Goal: Task Accomplishment & Management: Manage account settings

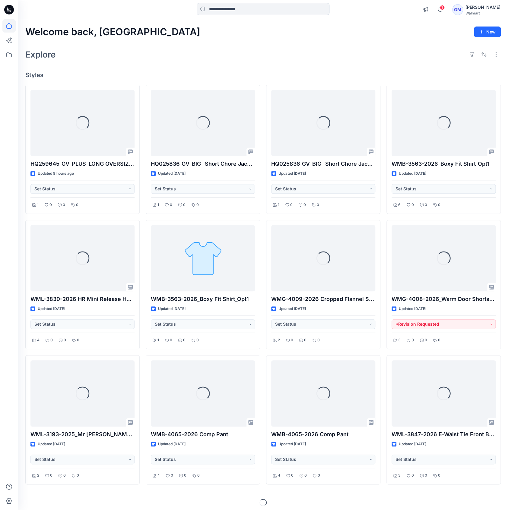
click at [253, 9] on input at bounding box center [263, 9] width 133 height 12
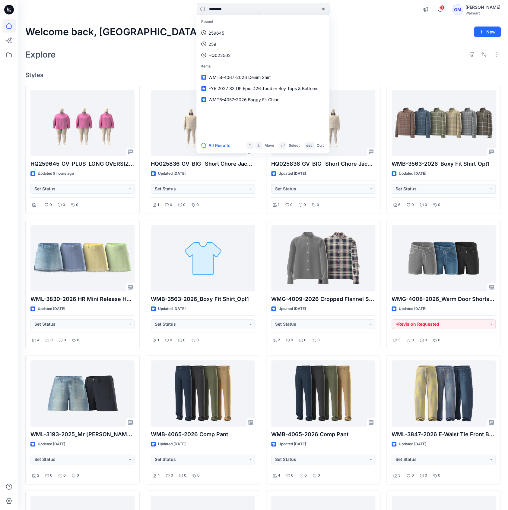
type input "*********"
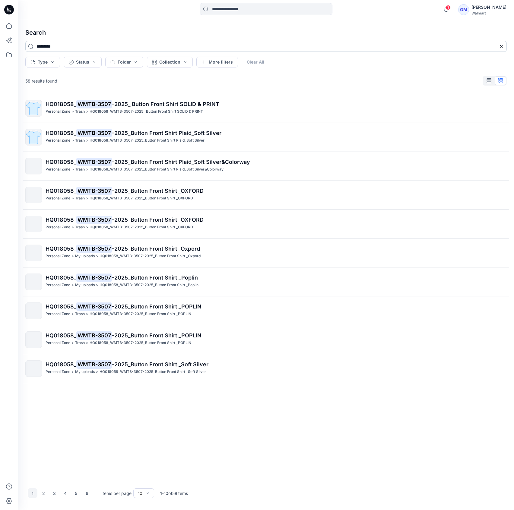
click at [75, 42] on input "*********" at bounding box center [265, 46] width 481 height 11
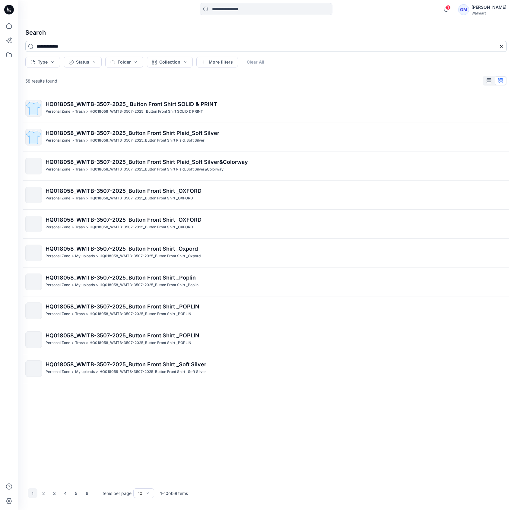
type input "**********"
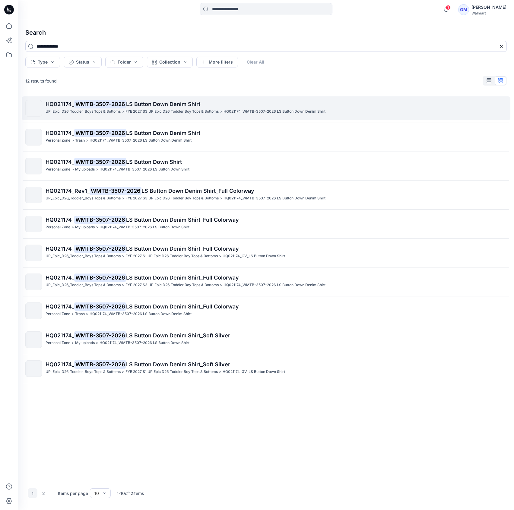
click at [221, 104] on p "HQ021174_ WMTB-3507-2026 LS Button Down Denim Shirt" at bounding box center [276, 104] width 461 height 8
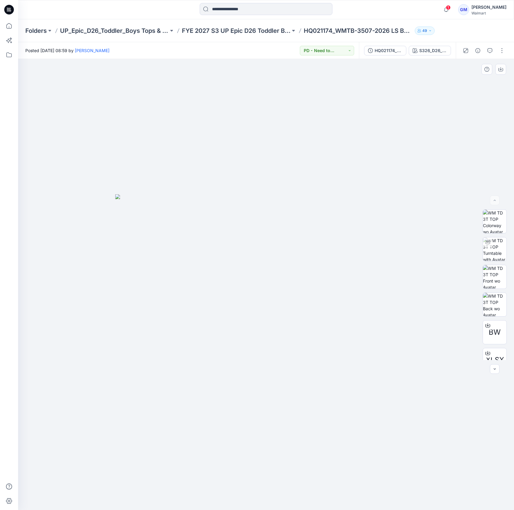
click at [140, 489] on div at bounding box center [266, 284] width 496 height 451
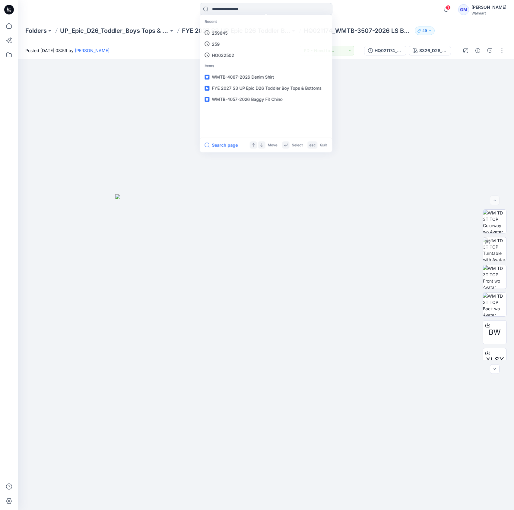
click at [295, 14] on input at bounding box center [266, 9] width 133 height 12
type input "*********"
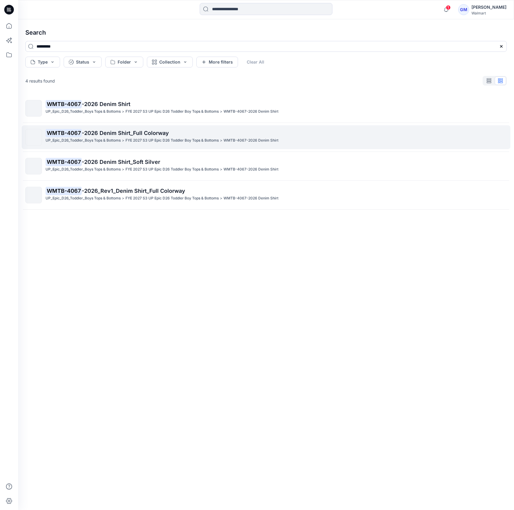
click at [234, 131] on p "WMTB-4067 -2026 Denim Shirt_Full Colorway" at bounding box center [276, 133] width 461 height 8
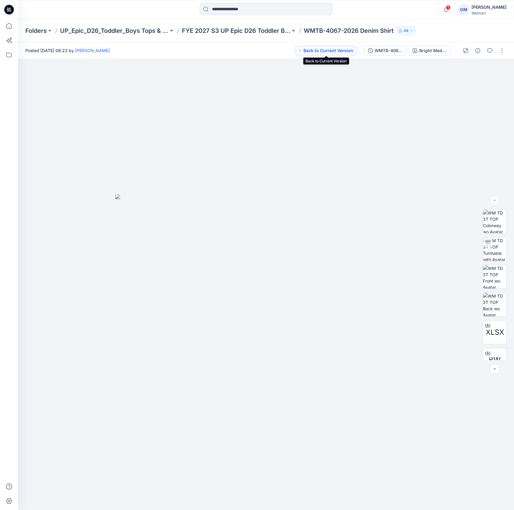
click at [320, 49] on button "Back to Current Version" at bounding box center [325, 51] width 62 height 10
drag, startPoint x: 269, startPoint y: 24, endPoint x: 266, endPoint y: 27, distance: 4.3
click at [268, 24] on div "Folders UP_Epic_D26_Toddler_Boys Tops & Bottoms FYE 2027 S3 UP Epic D26 Toddler…" at bounding box center [266, 30] width 496 height 23
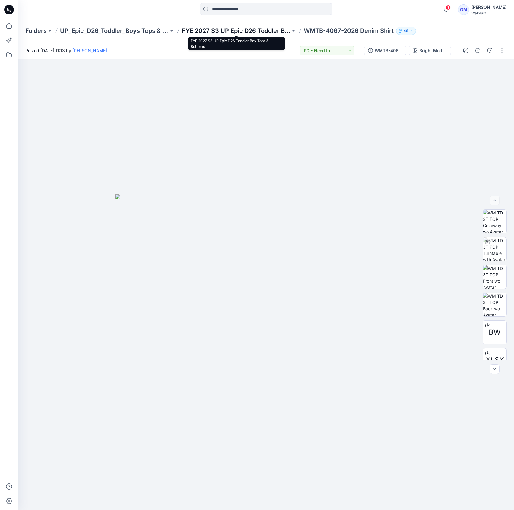
click at [266, 28] on p "FYE 2027 S3 UP Epic D26 Toddler Boy Tops & Bottoms" at bounding box center [236, 31] width 109 height 8
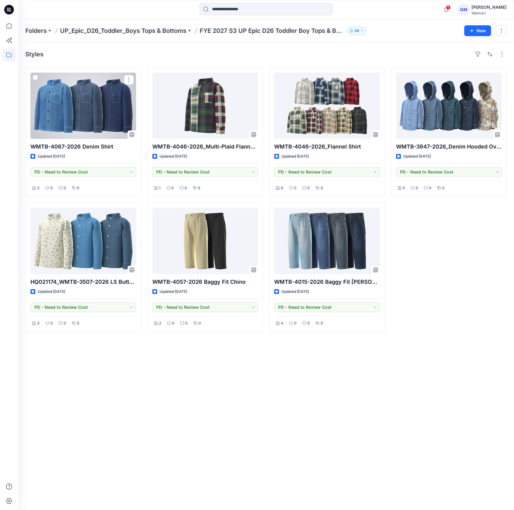
drag, startPoint x: 33, startPoint y: 147, endPoint x: 80, endPoint y: 74, distance: 87.5
click at [80, 74] on div at bounding box center [82, 106] width 105 height 66
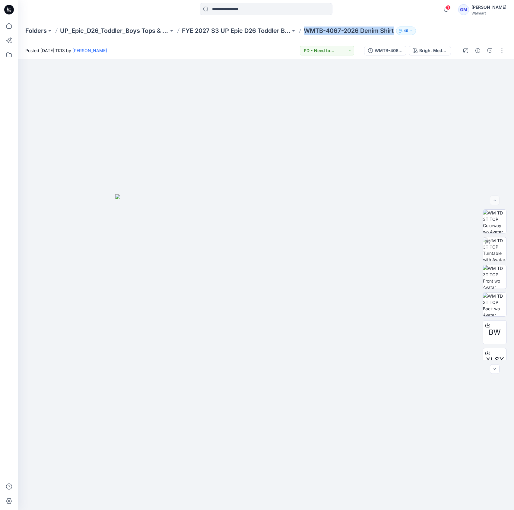
drag, startPoint x: 303, startPoint y: 31, endPoint x: 396, endPoint y: 34, distance: 93.2
click at [396, 34] on div "Folders UP_Epic_D26_Toddler_Boys Tops & Bottoms FYE 2027 S3 UP Epic D26 Toddler…" at bounding box center [242, 31] width 434 height 8
copy p "WMTB-4067-2026 Denim Shirt"
click at [251, 30] on p "FYE 2027 S3 UP Epic D26 Toddler Boy Tops & Bottoms" at bounding box center [236, 31] width 109 height 8
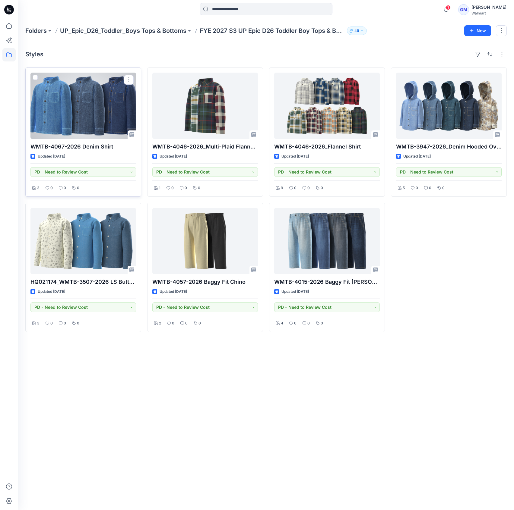
click at [77, 105] on div at bounding box center [82, 106] width 105 height 66
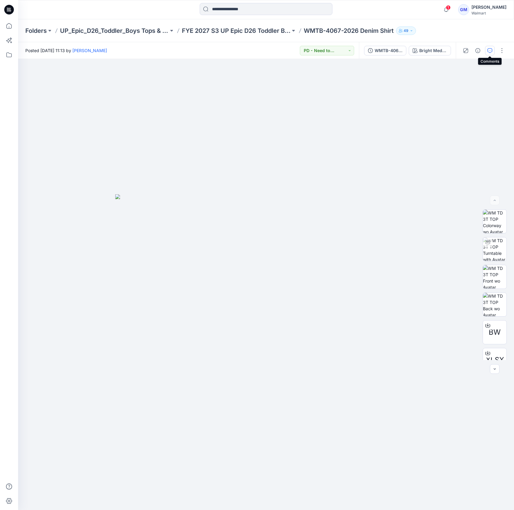
click at [492, 51] on icon "button" at bounding box center [489, 50] width 5 height 5
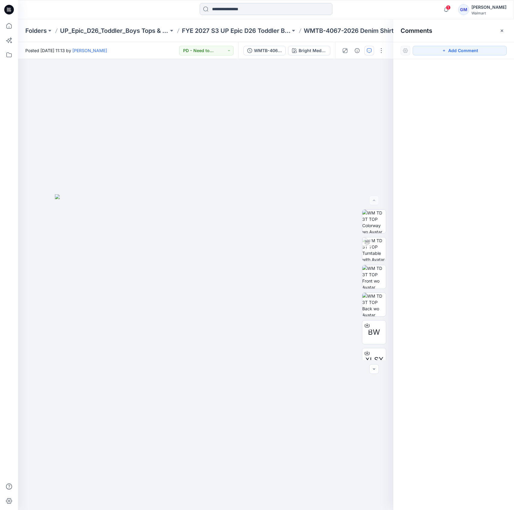
click at [329, 14] on input at bounding box center [266, 9] width 133 height 12
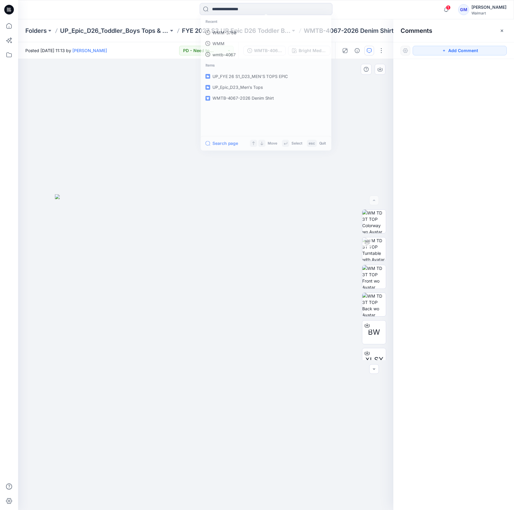
click at [65, 135] on div at bounding box center [205, 284] width 375 height 451
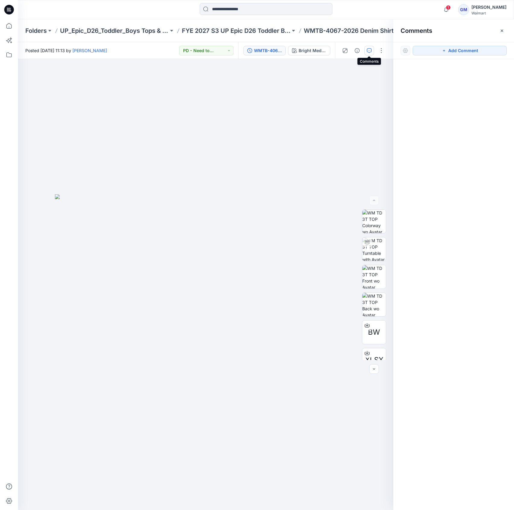
click at [371, 48] on button "button" at bounding box center [369, 51] width 10 height 10
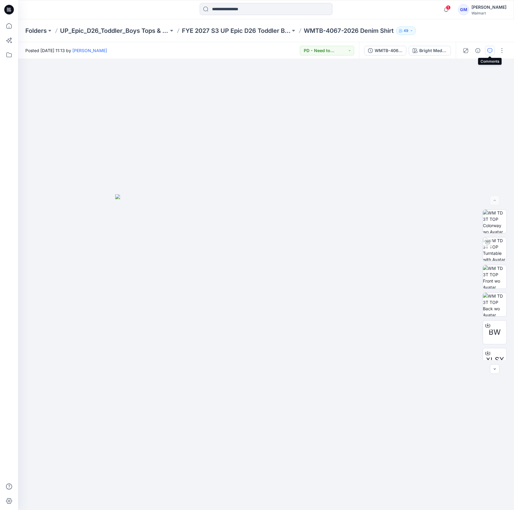
click at [491, 53] on button "button" at bounding box center [490, 51] width 10 height 10
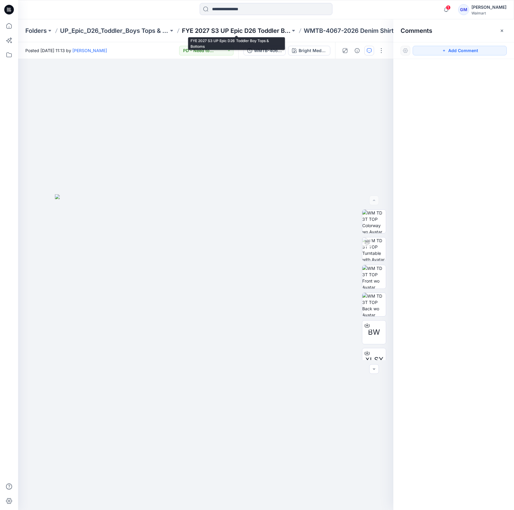
click at [263, 33] on p "FYE 2027 S3 UP Epic D26 Toddler Boy Tops & Bottoms" at bounding box center [236, 31] width 109 height 8
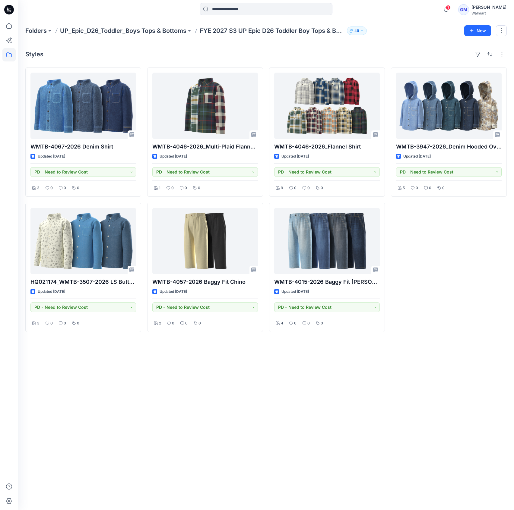
click at [199, 392] on div "Styles WMTB-4067-2026 Denim Shirt Updated 4 days ago PD - Need to Review Cost 3…" at bounding box center [266, 276] width 496 height 468
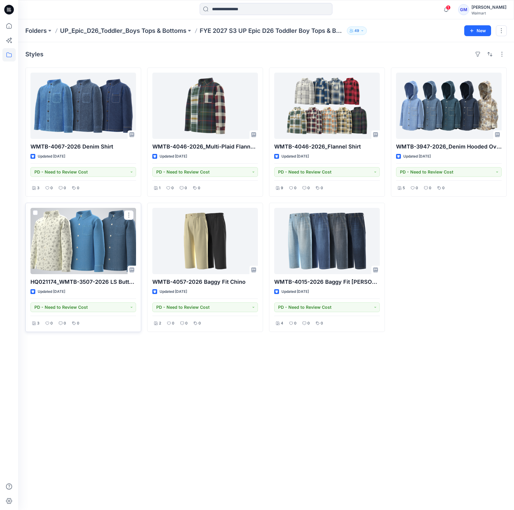
click at [75, 239] on div at bounding box center [82, 241] width 105 height 66
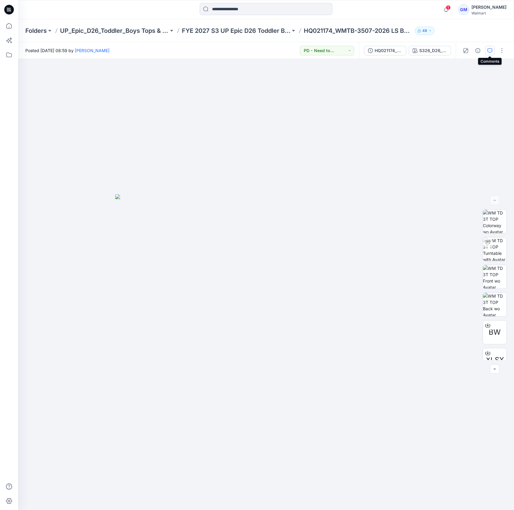
click at [490, 46] on button "button" at bounding box center [490, 51] width 10 height 10
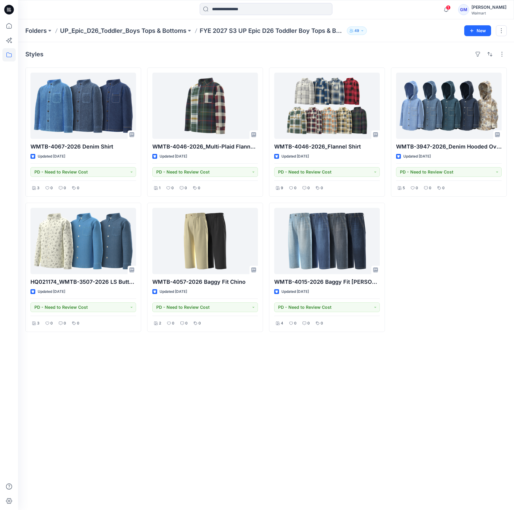
click at [53, 346] on div "Styles WMTB-4067-2026 Denim Shirt Updated 4 days ago PD - Need to Review Cost 3…" at bounding box center [266, 276] width 496 height 468
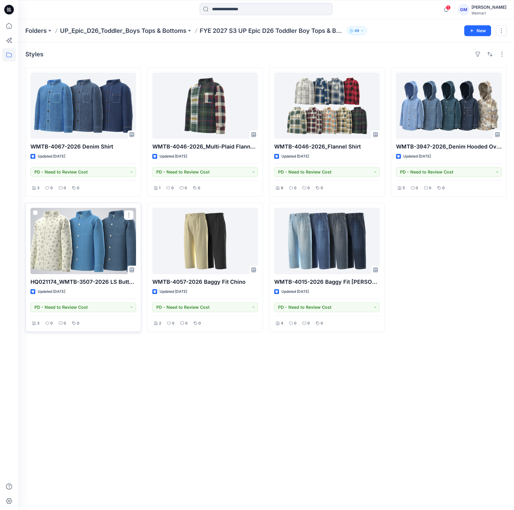
click at [80, 231] on div at bounding box center [82, 241] width 105 height 66
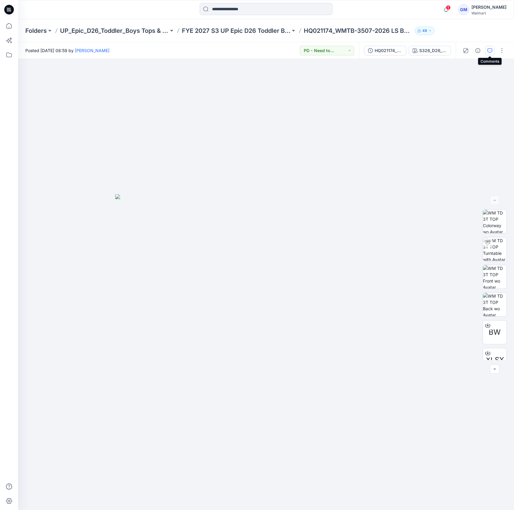
click at [489, 49] on icon "button" at bounding box center [489, 50] width 5 height 5
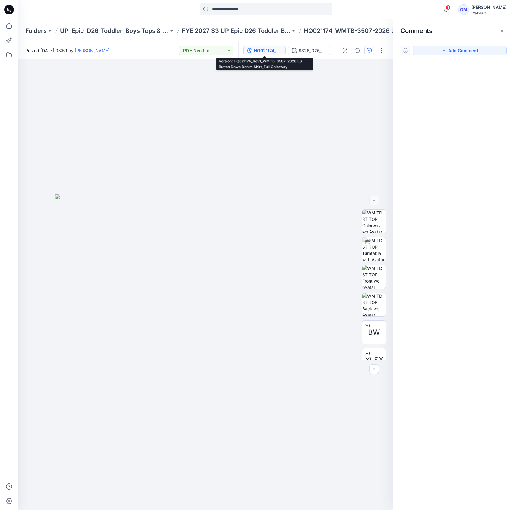
click at [260, 48] on div "HQ021174_Rev1_WMTB-3507-2026 LS Button Down Denim Shirt_Full Colorway" at bounding box center [268, 50] width 28 height 7
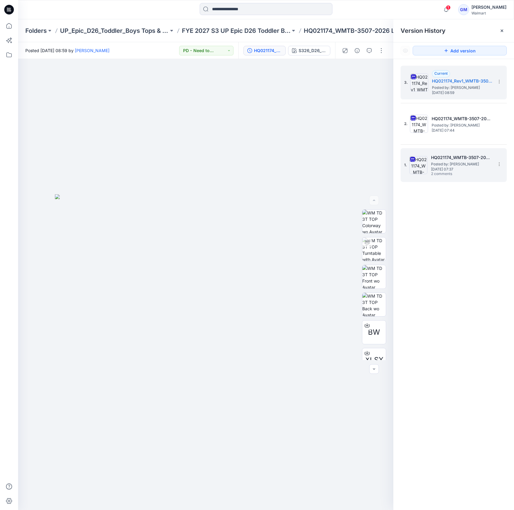
click at [472, 153] on div "1. HQ021174_WMTB-3507-2026 LS Button Down Denim Shirt- Soft Silver Posted by: G…" at bounding box center [449, 165] width 90 height 29
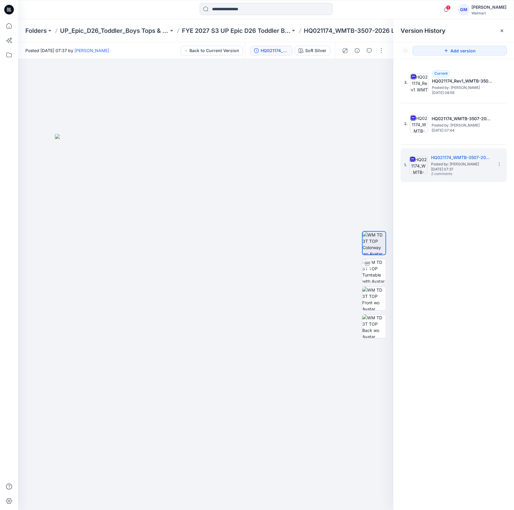
click at [367, 45] on div at bounding box center [363, 50] width 56 height 17
click at [366, 52] on button "button" at bounding box center [369, 51] width 10 height 10
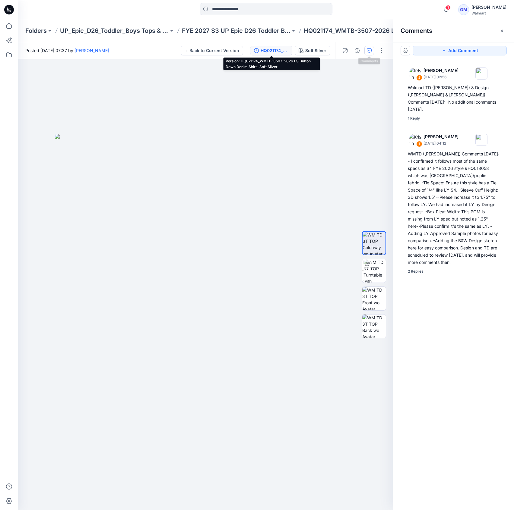
click at [270, 47] on button "HQ021174_WMTB-3507-2026 LS Button Down Denim Shirt- Soft Silver" at bounding box center [271, 51] width 42 height 10
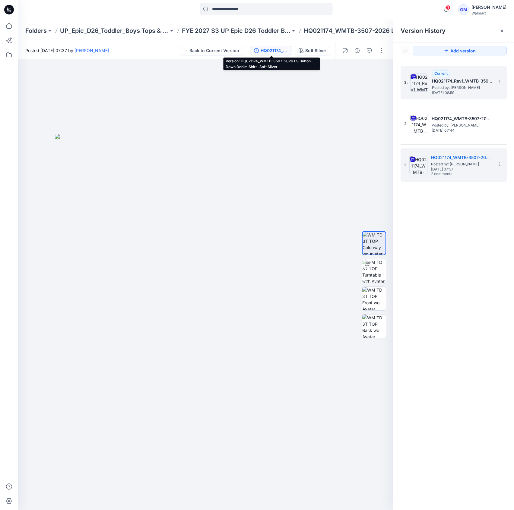
click at [467, 84] on h5 "HQ021174_Rev1_WMTB-3507-2026 LS Button Down Denim Shirt_Full Colorway" at bounding box center [462, 80] width 60 height 7
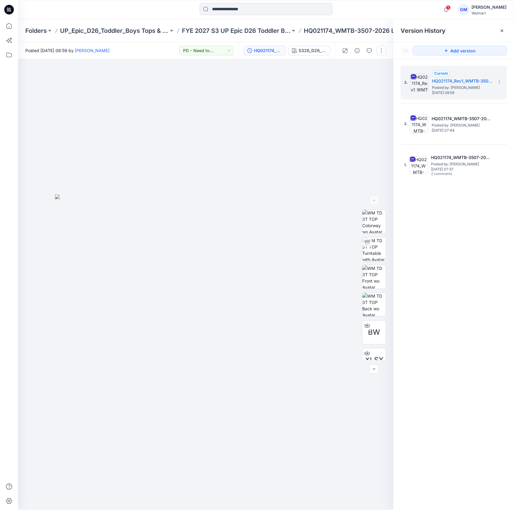
click at [379, 54] on button "button" at bounding box center [381, 51] width 10 height 10
click at [369, 83] on button "Edit" at bounding box center [355, 81] width 55 height 11
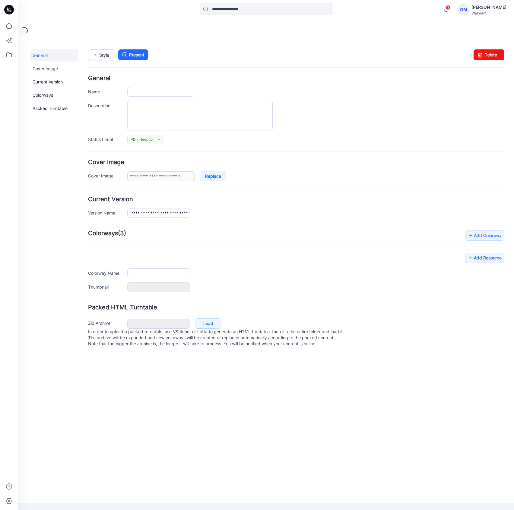
type input "**********"
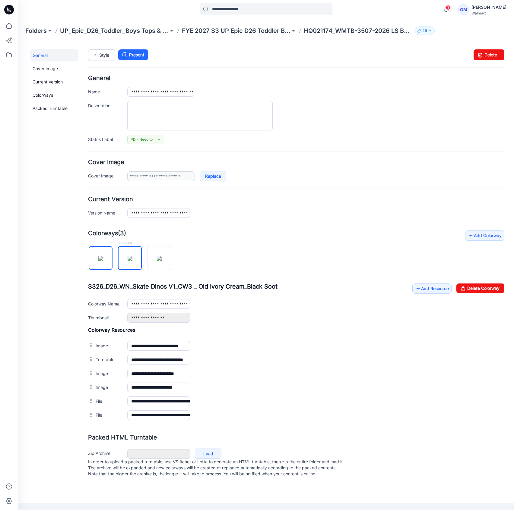
click at [132, 259] on img at bounding box center [130, 258] width 5 height 5
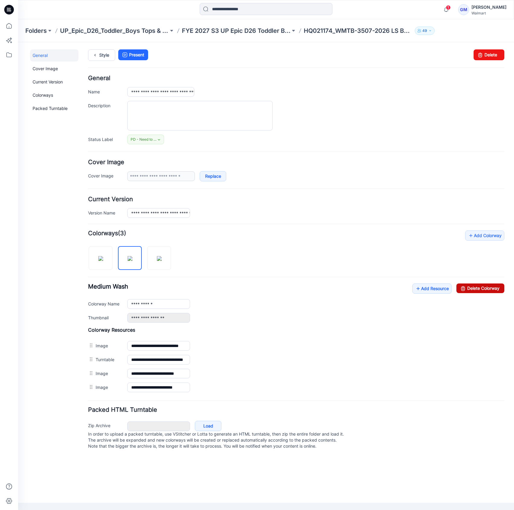
drag, startPoint x: 474, startPoint y: 287, endPoint x: 315, endPoint y: 69, distance: 269.7
click at [474, 287] on link "Delete Colorway" at bounding box center [480, 289] width 48 height 10
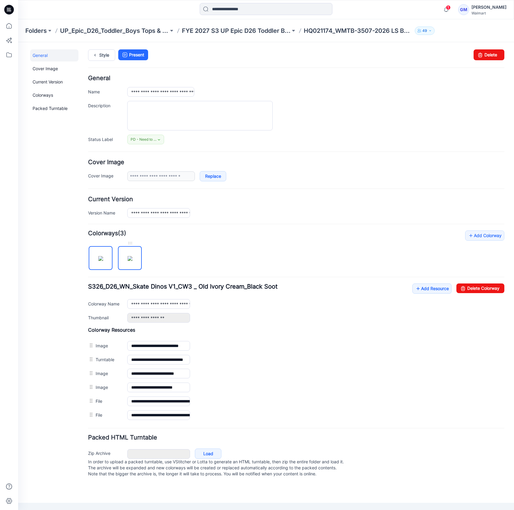
click at [128, 260] on img at bounding box center [130, 258] width 5 height 5
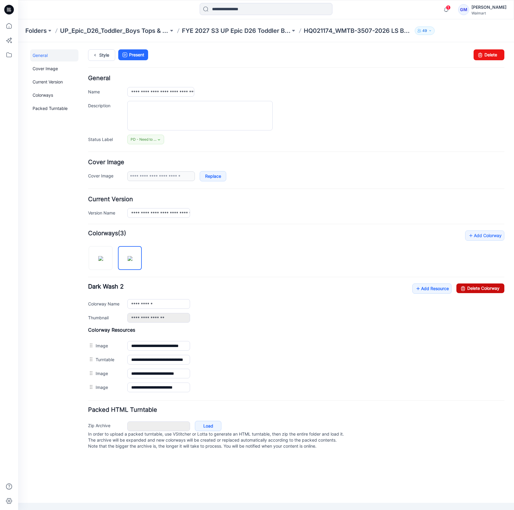
click at [486, 288] on link "Delete Colorway" at bounding box center [480, 289] width 48 height 10
type input "**********"
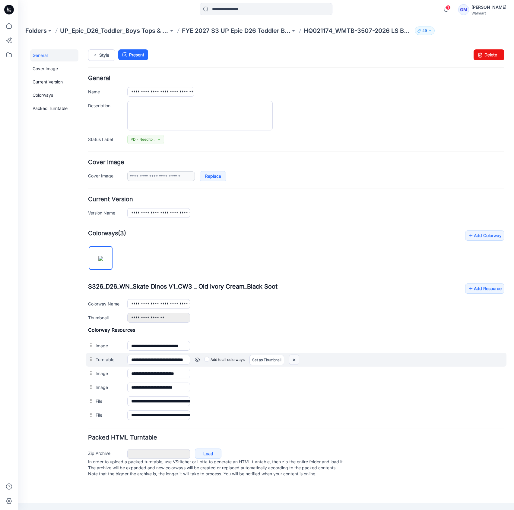
click at [296, 360] on img at bounding box center [294, 360] width 10 height 10
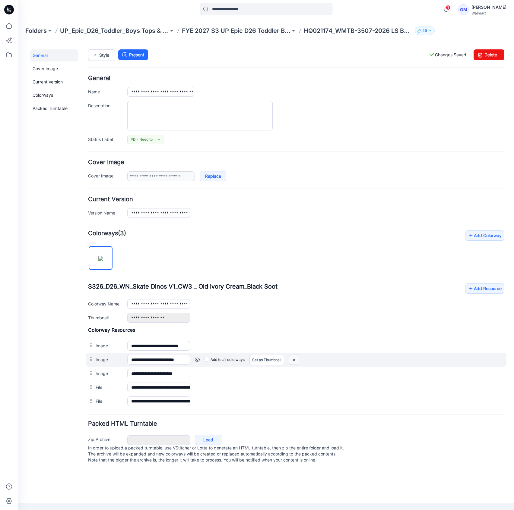
click at [294, 363] on img at bounding box center [294, 360] width 10 height 10
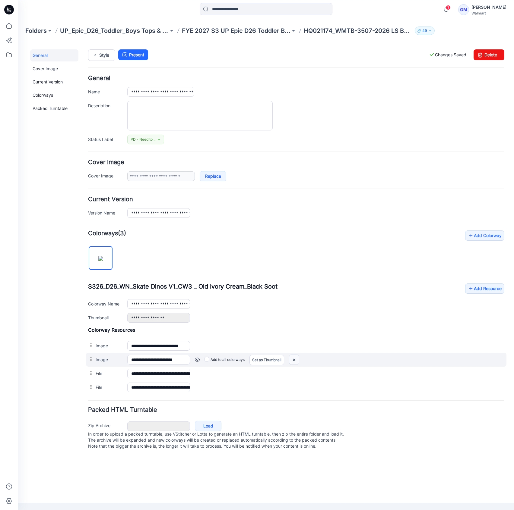
click at [294, 357] on img at bounding box center [294, 360] width 10 height 10
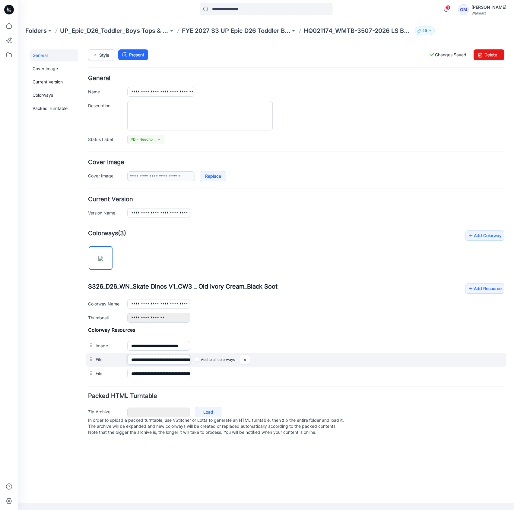
scroll to position [0, 59]
drag, startPoint x: 158, startPoint y: 361, endPoint x: 268, endPoint y: 362, distance: 110.3
click at [265, 362] on div "**********" at bounding box center [296, 360] width 420 height 14
drag, startPoint x: 244, startPoint y: 360, endPoint x: 315, endPoint y: 74, distance: 294.0
click at [245, 360] on img at bounding box center [245, 360] width 10 height 10
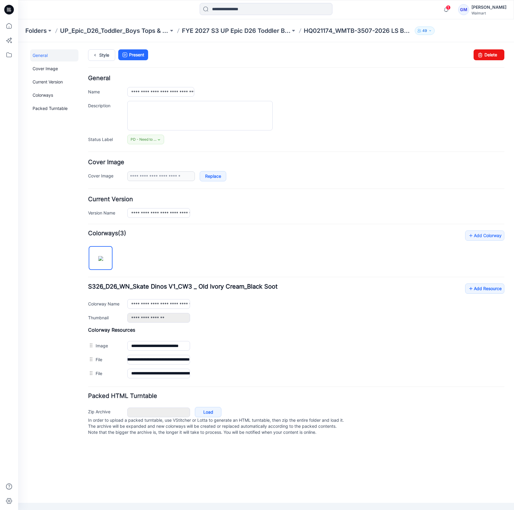
scroll to position [0, 0]
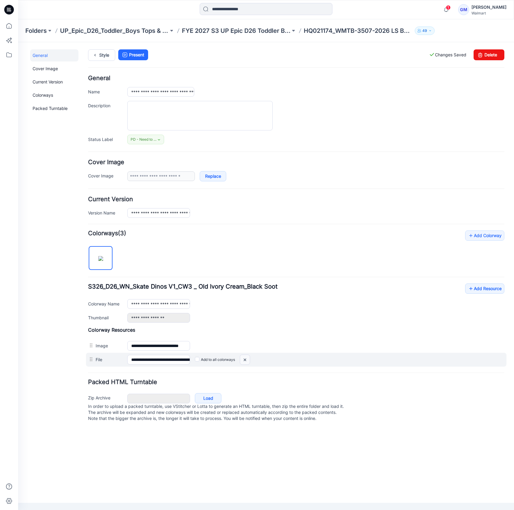
click at [245, 360] on img at bounding box center [245, 360] width 10 height 10
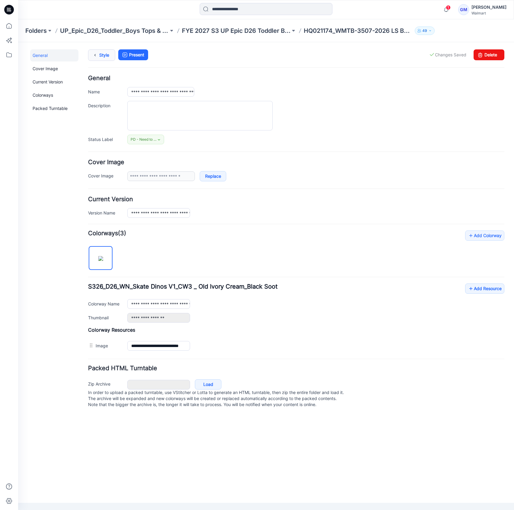
click at [102, 55] on link "Style" at bounding box center [101, 54] width 27 height 11
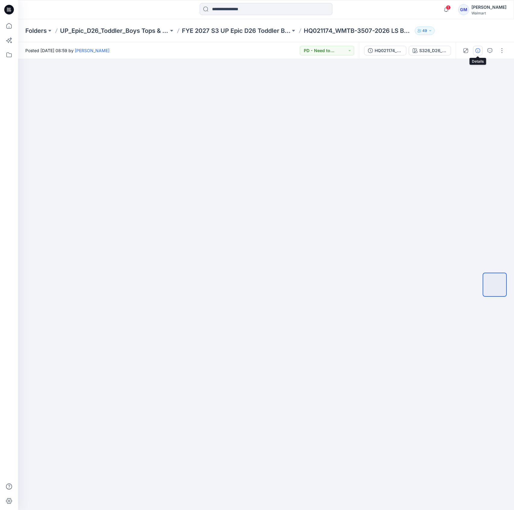
click at [475, 50] on button "button" at bounding box center [478, 51] width 10 height 10
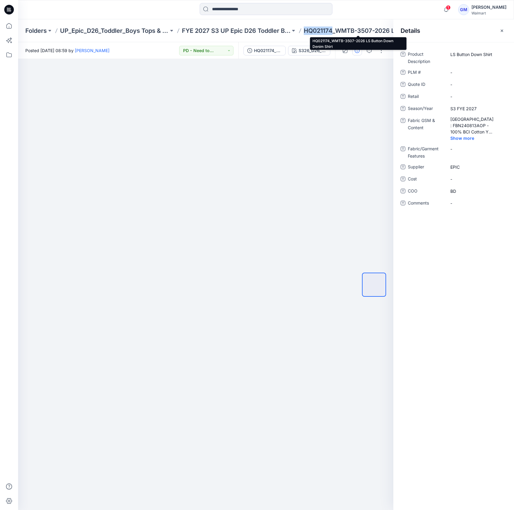
drag, startPoint x: 305, startPoint y: 30, endPoint x: 332, endPoint y: 30, distance: 26.2
click at [332, 30] on p "HQ021174_WMTB-3507-2026 LS Button Down Denim Shirt" at bounding box center [358, 31] width 109 height 8
copy p "HQ021174"
click at [461, 68] on div "-" at bounding box center [476, 73] width 60 height 10
type textarea "********"
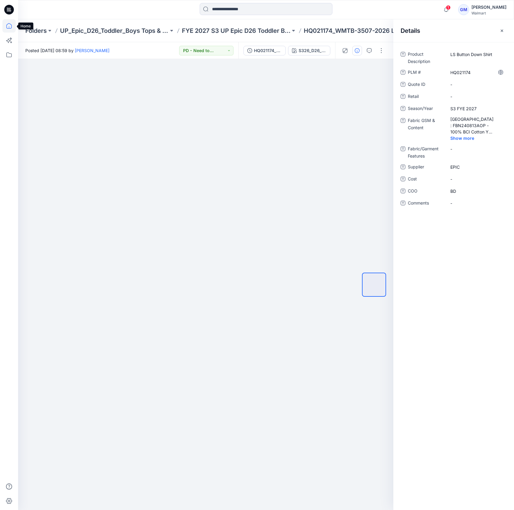
click at [10, 22] on icon at bounding box center [8, 25] width 13 height 13
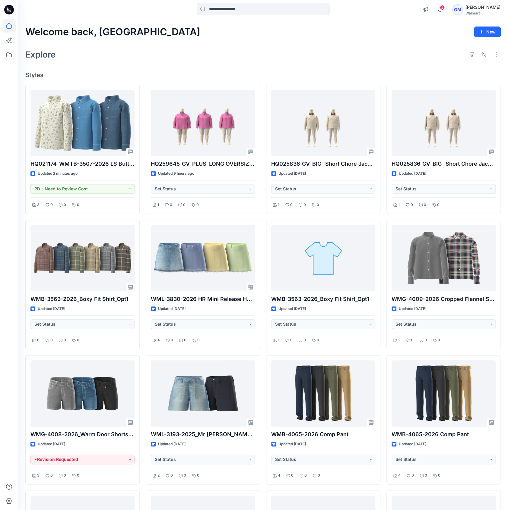
click at [169, 44] on div "Welcome back, Gayan New Explore Styles HQ021174_WMTB-3507-2026 LS Button Down D…" at bounding box center [263, 469] width 490 height 900
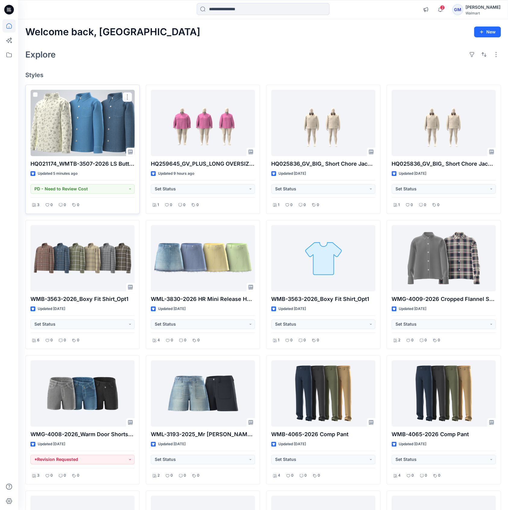
click at [68, 110] on div at bounding box center [82, 123] width 104 height 66
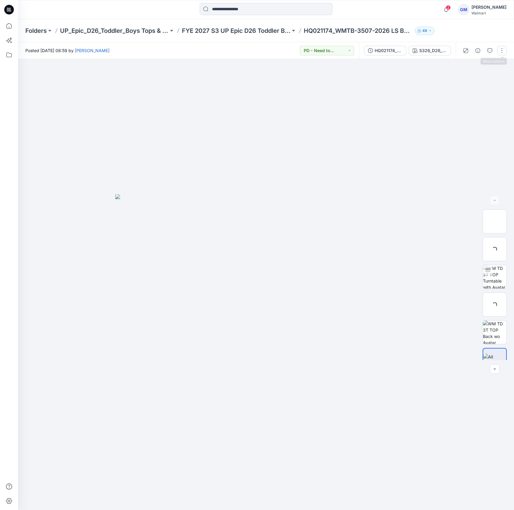
click at [499, 48] on button "button" at bounding box center [502, 51] width 10 height 10
click at [482, 80] on button "Edit" at bounding box center [476, 81] width 55 height 11
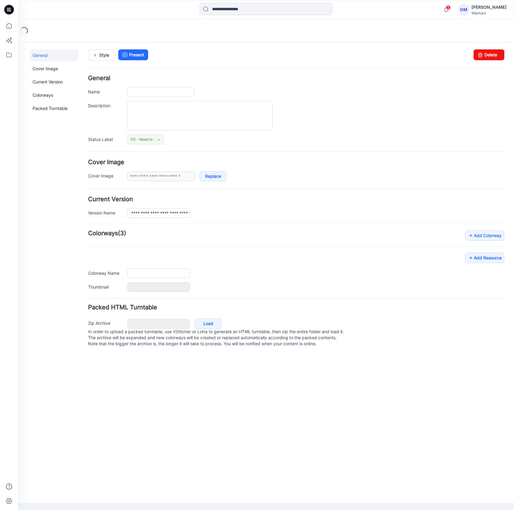
type input "**********"
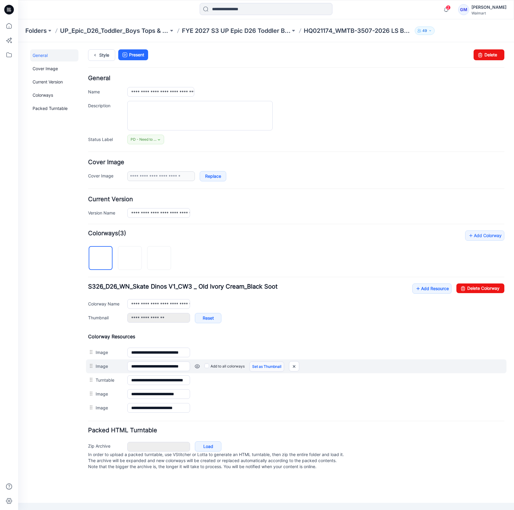
click at [272, 370] on link "Set as Thumbnail" at bounding box center [266, 367] width 35 height 10
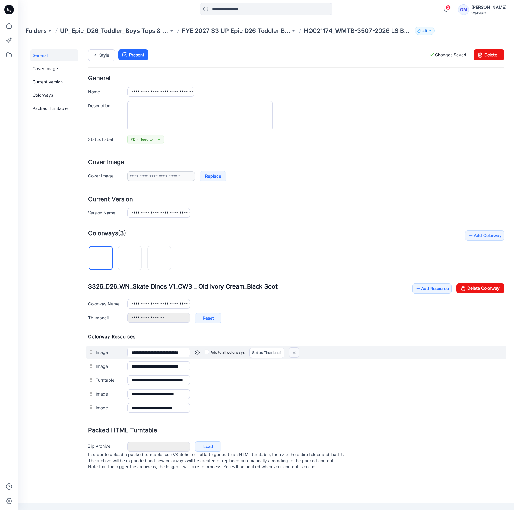
click at [293, 351] on img at bounding box center [294, 353] width 10 height 10
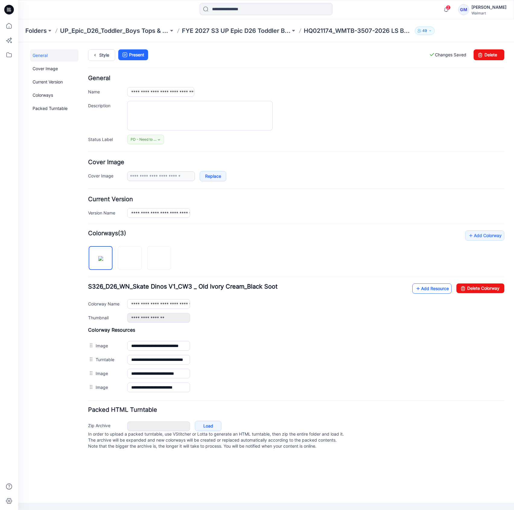
click at [427, 285] on link "Add Resource" at bounding box center [431, 289] width 39 height 10
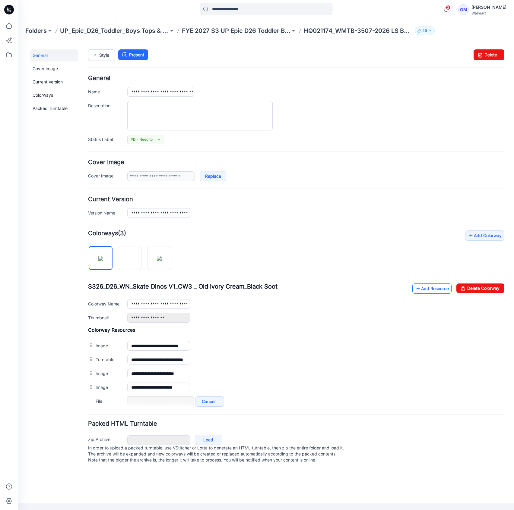
click at [436, 289] on link "Add Resource" at bounding box center [431, 289] width 39 height 10
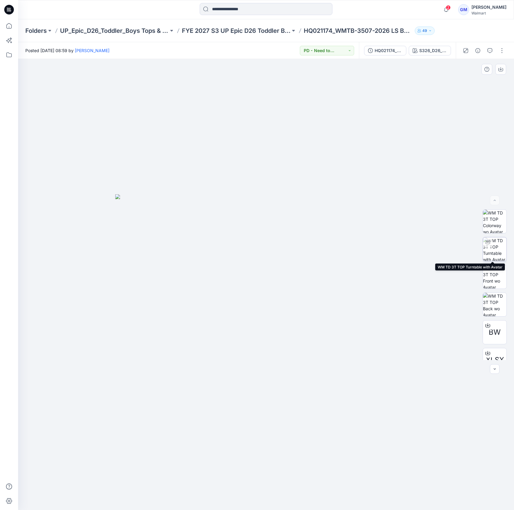
click at [489, 243] on div at bounding box center [488, 243] width 10 height 10
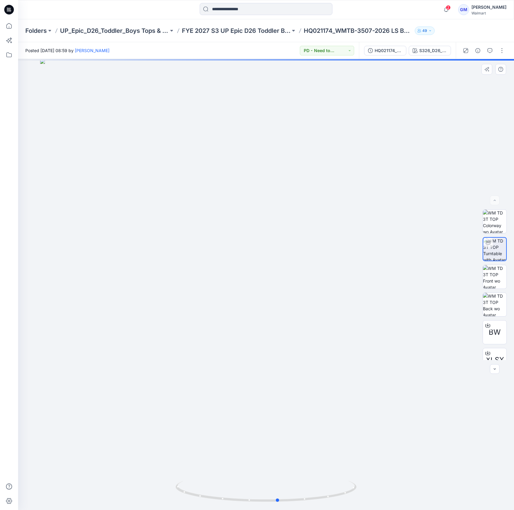
drag, startPoint x: 264, startPoint y: 503, endPoint x: 95, endPoint y: 496, distance: 168.9
click at [95, 496] on div at bounding box center [266, 284] width 496 height 451
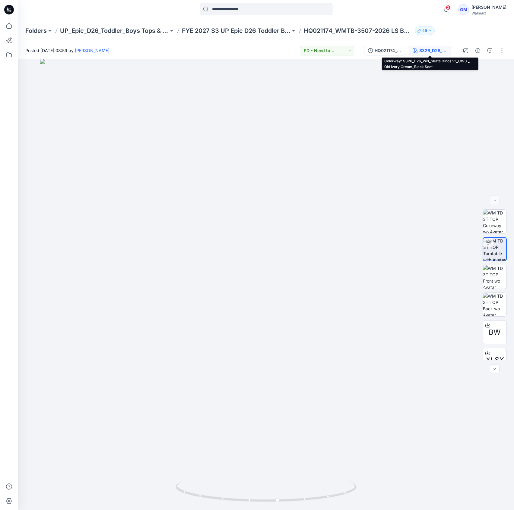
click at [422, 50] on div "S326_D26_WN_Skate Dinos V1_CW3 _ Old Ivory Cream_Black Soot" at bounding box center [433, 50] width 28 height 7
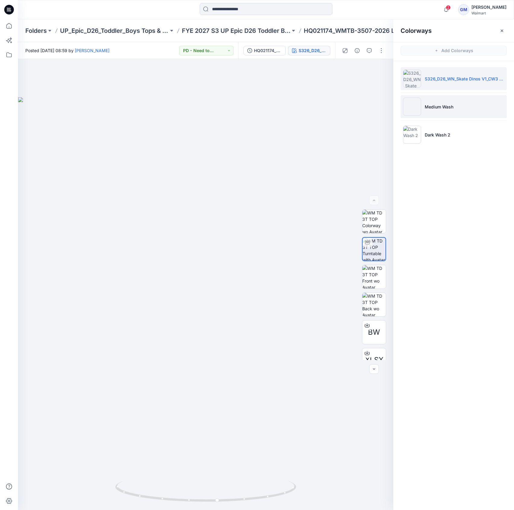
click at [432, 106] on p "Medium Wash" at bounding box center [438, 107] width 29 height 6
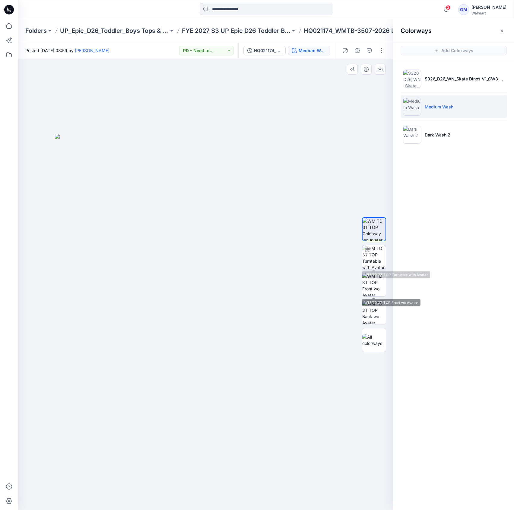
click at [377, 245] on img at bounding box center [374, 257] width 24 height 24
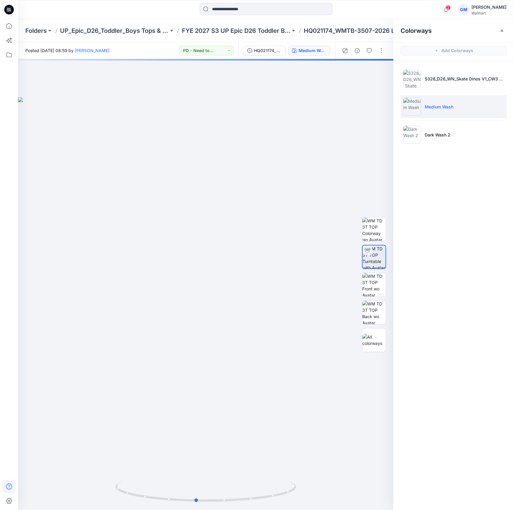
drag, startPoint x: 206, startPoint y: 501, endPoint x: 15, endPoint y: 481, distance: 192.1
click at [15, 481] on div "2 Notifications Your style HQ021174_WMTB-3507-2026 LS Button Down Denim Shirt h…" at bounding box center [257, 255] width 514 height 510
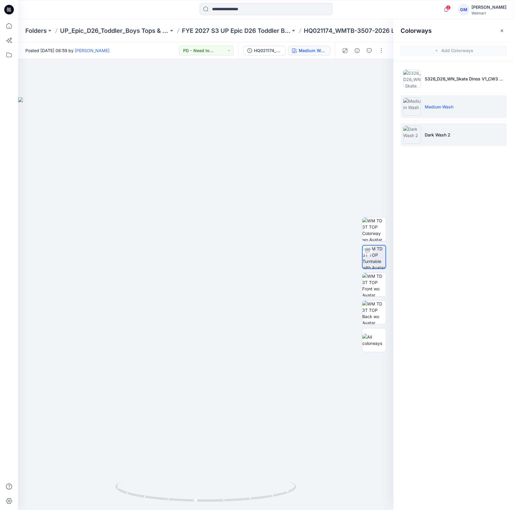
click at [466, 133] on li "Dark Wash 2" at bounding box center [453, 134] width 106 height 23
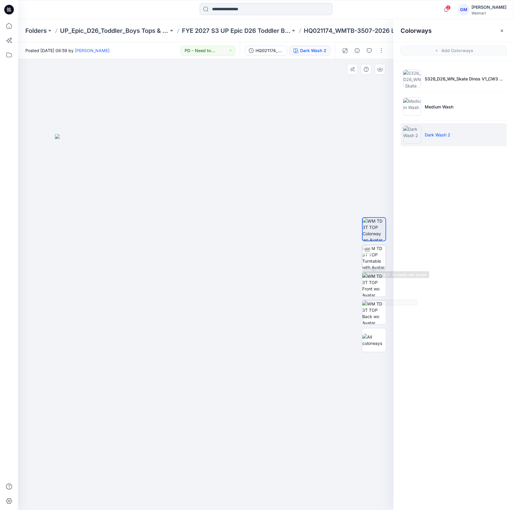
click at [367, 254] on div at bounding box center [367, 250] width 10 height 10
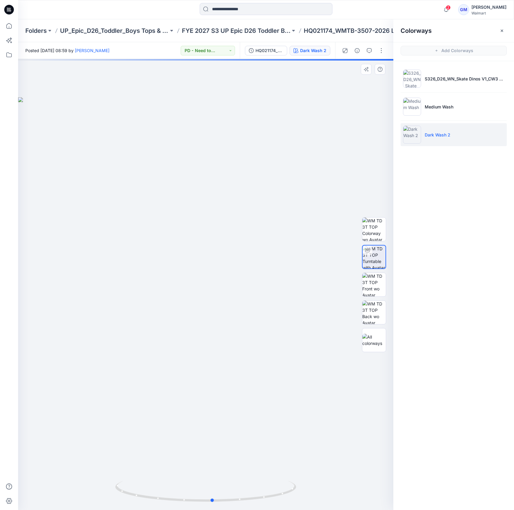
drag, startPoint x: 210, startPoint y: 502, endPoint x: 103, endPoint y: 466, distance: 112.6
click at [29, 493] on div at bounding box center [205, 284] width 375 height 451
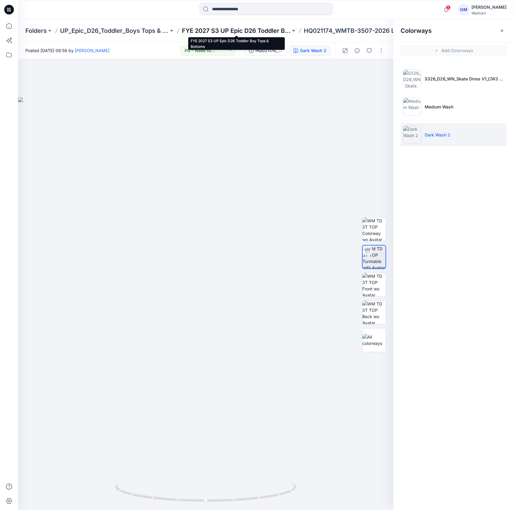
click at [247, 31] on p "FYE 2027 S3 UP Epic D26 Toddler Boy Tops & Bottoms" at bounding box center [236, 31] width 109 height 8
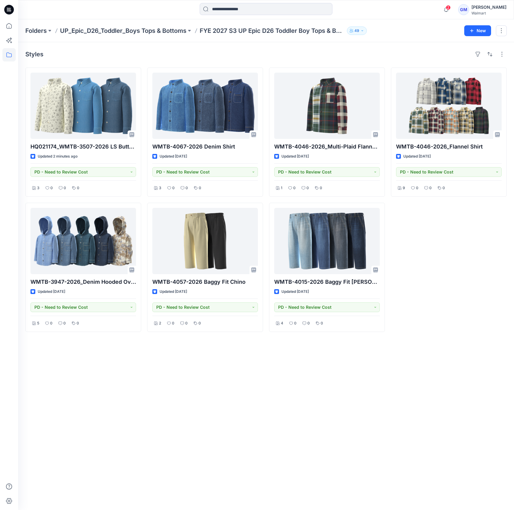
drag, startPoint x: 63, startPoint y: 373, endPoint x: 93, endPoint y: 370, distance: 30.6
click at [63, 373] on div "Styles HQ021174_WMTB-3507-2026 LS Button Down Denim Shirt Updated 2 minutes ago…" at bounding box center [266, 276] width 496 height 468
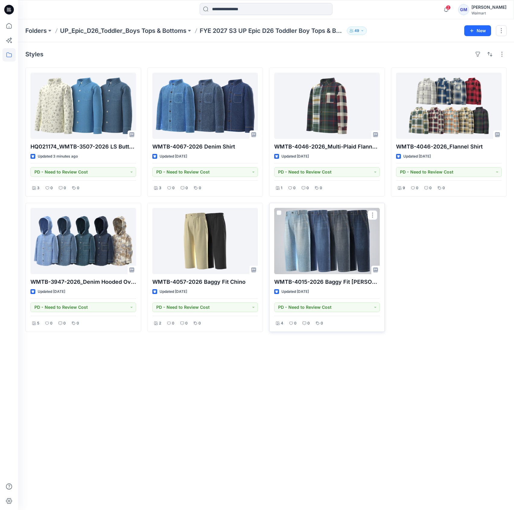
click at [329, 263] on div at bounding box center [326, 241] width 105 height 66
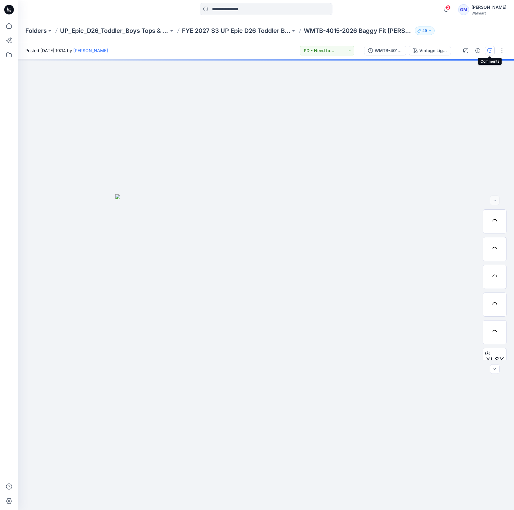
click at [489, 47] on button "button" at bounding box center [490, 51] width 10 height 10
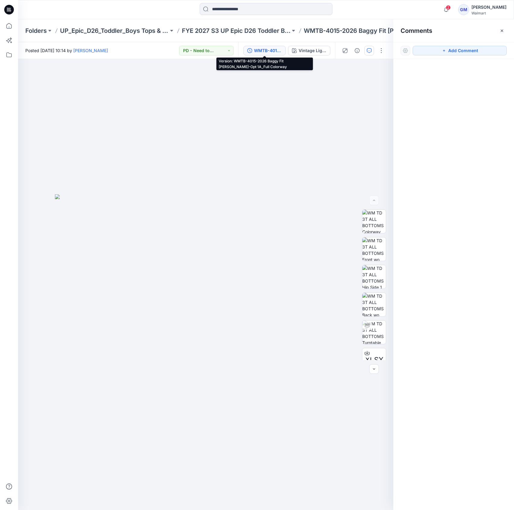
click at [269, 51] on div "WMTB-4015-2026 Baggy Fit [PERSON_NAME]-Opt 1A_Full Colorway" at bounding box center [268, 50] width 28 height 7
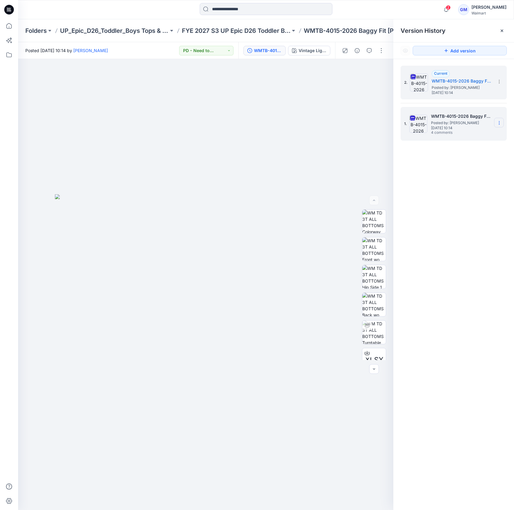
click at [496, 121] on icon at bounding box center [498, 123] width 5 height 5
click at [454, 121] on span "Posted by: [PERSON_NAME]" at bounding box center [461, 123] width 60 height 6
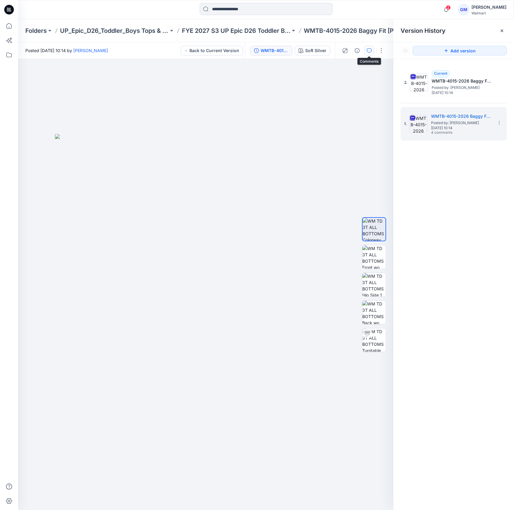
click at [368, 50] on icon "button" at bounding box center [369, 50] width 5 height 5
